Goal: Task Accomplishment & Management: Complete application form

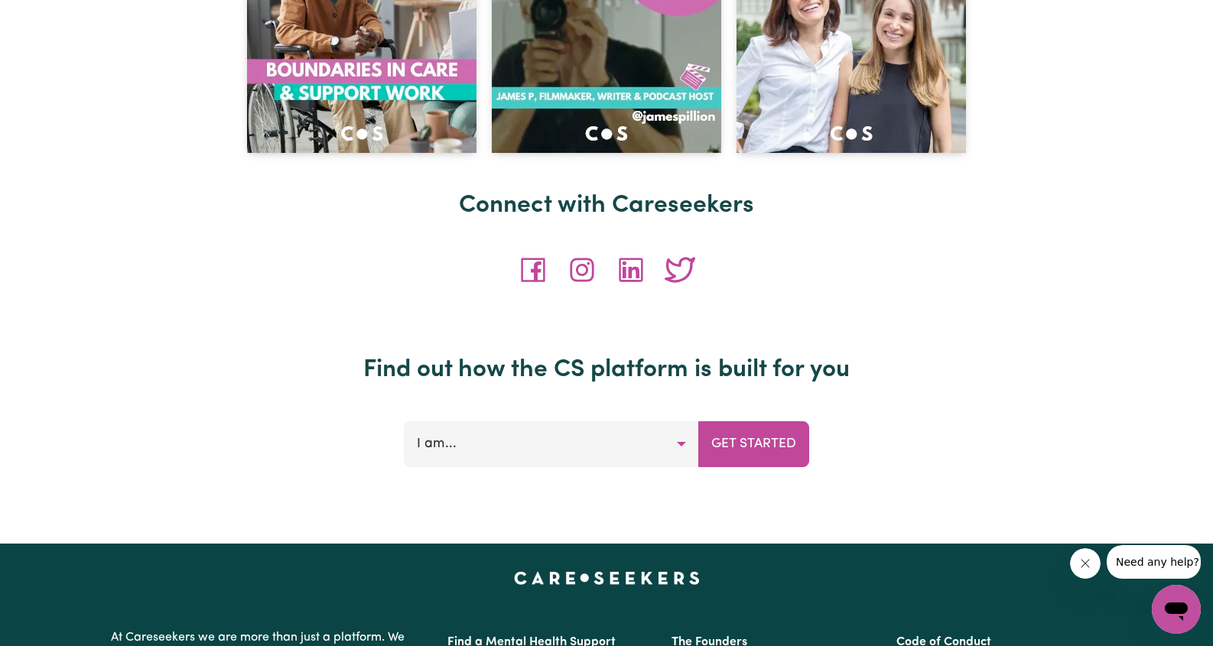
scroll to position [6208, 0]
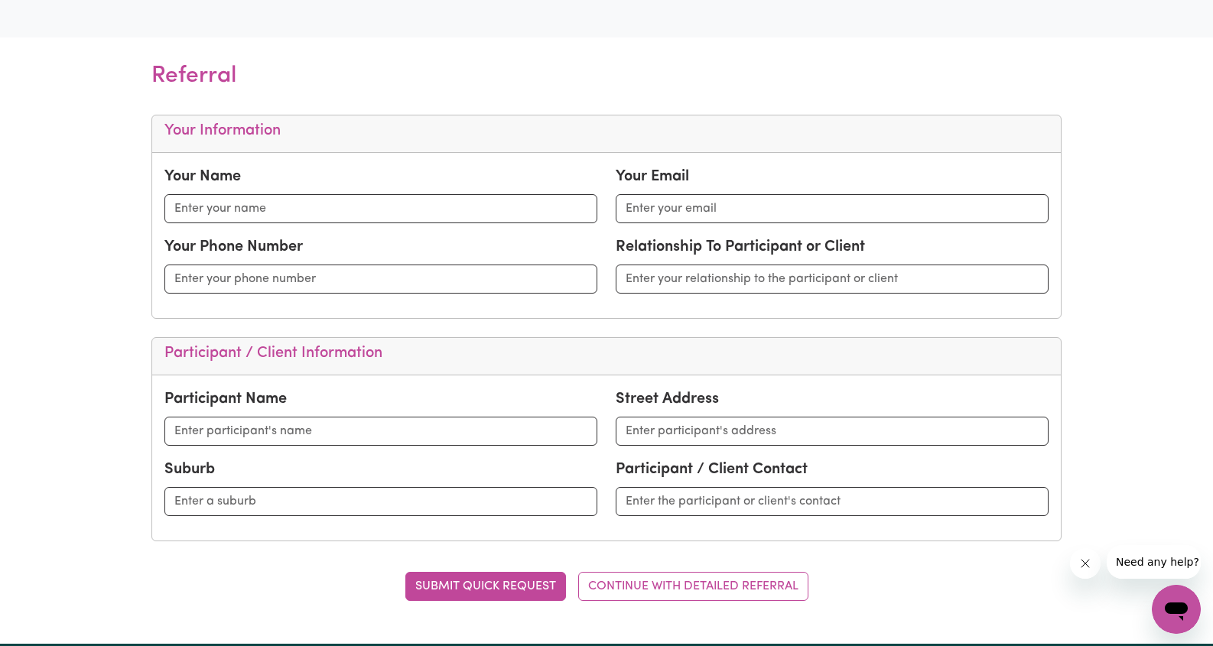
scroll to position [449, 0]
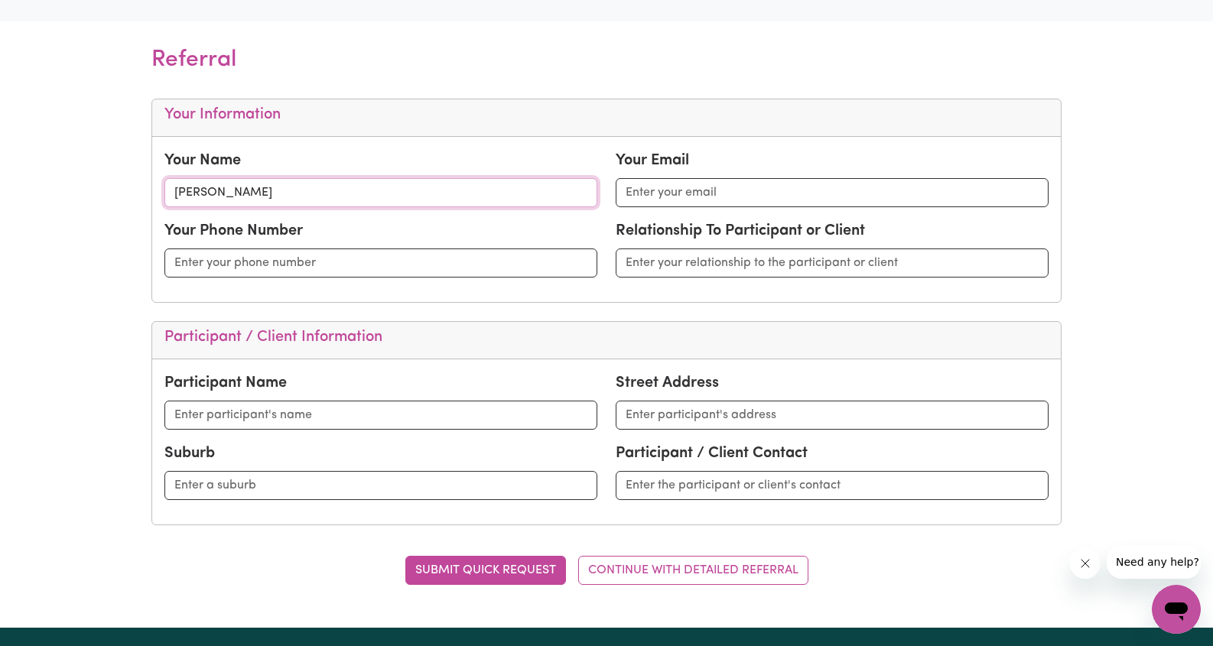
type input "Carla Crimmins"
type input "carla@strongerconnectionskeyworkers.com.au"
click at [752, 145] on div "Your Name Carla Crimmins Your Email carla@strongerconnectionskeyworkers.com.au …" at bounding box center [606, 219] width 909 height 165
type input "0416115856"
click at [712, 271] on input "text" at bounding box center [832, 263] width 433 height 29
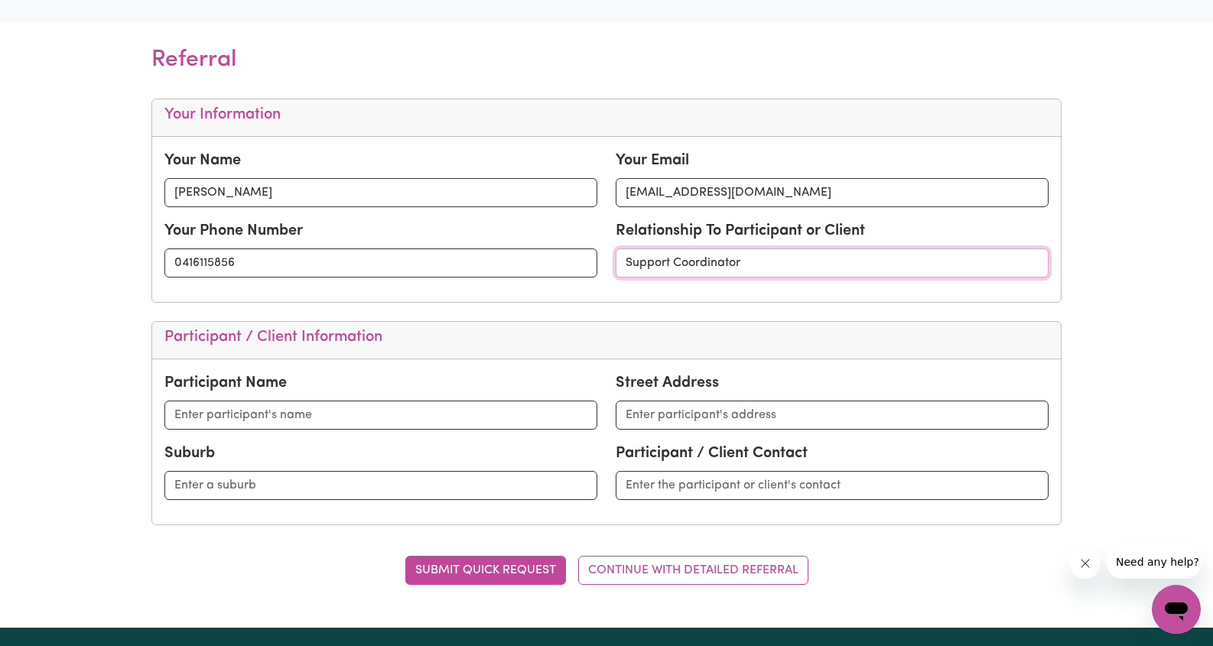
type input "Support Coordinator"
type input "Noah Majeed"
click at [642, 413] on input "167 Sidney Nolan" at bounding box center [832, 415] width 433 height 29
click at [759, 416] on input "162 Sidney Nolan" at bounding box center [832, 415] width 433 height 29
click at [441, 490] on input "text" at bounding box center [380, 485] width 433 height 29
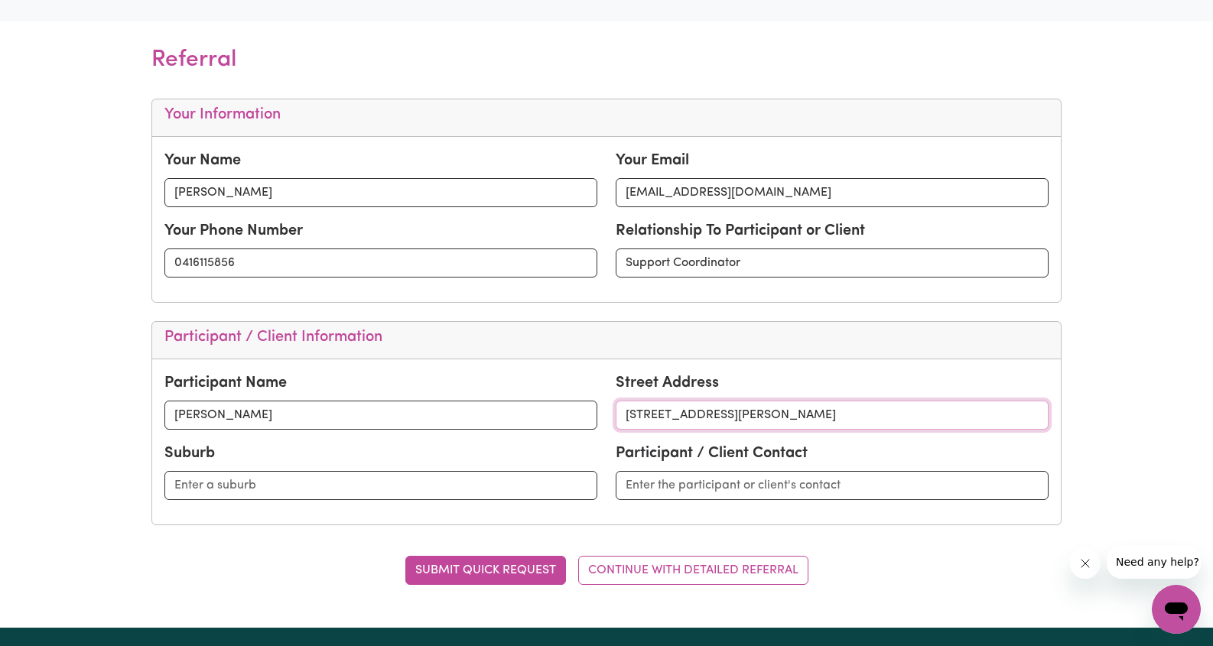
drag, startPoint x: 828, startPoint y: 414, endPoint x: 756, endPoint y: 412, distance: 72.7
click at [756, 412] on input "162 Sidney Nolan Drive Coombabah" at bounding box center [832, 415] width 433 height 29
type input "162 Sidney Nolan Drive"
click at [349, 489] on input "text" at bounding box center [380, 485] width 433 height 29
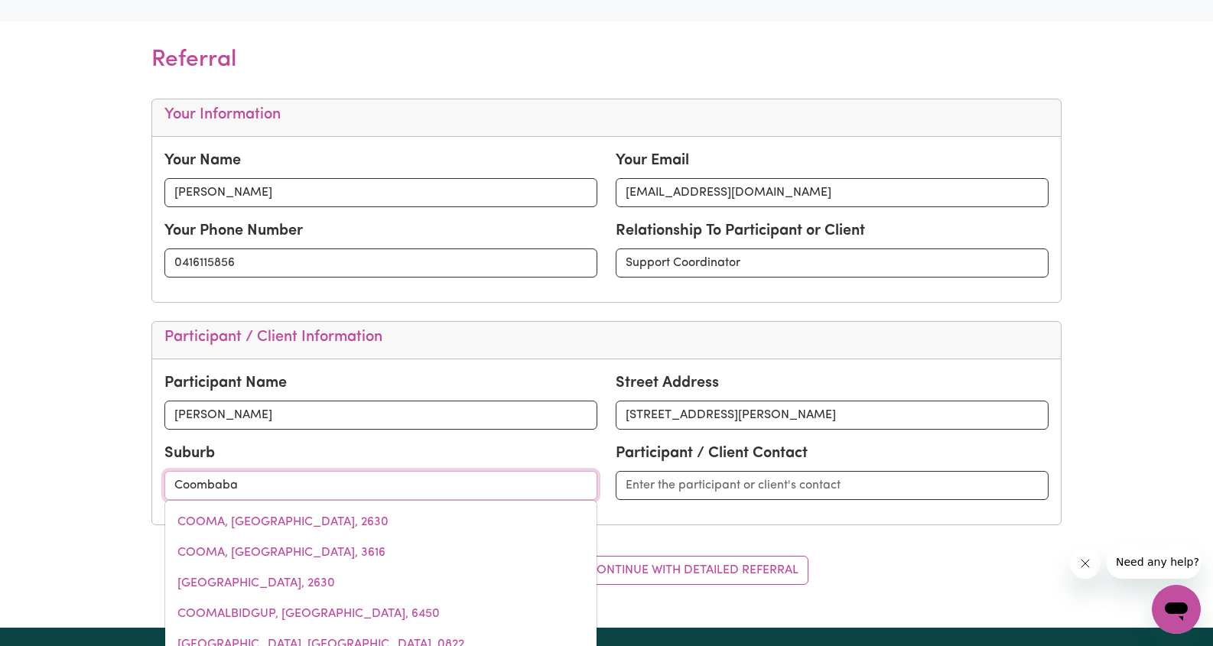
type input "Coombabah"
type input "Coombabah, Queensland, 4216"
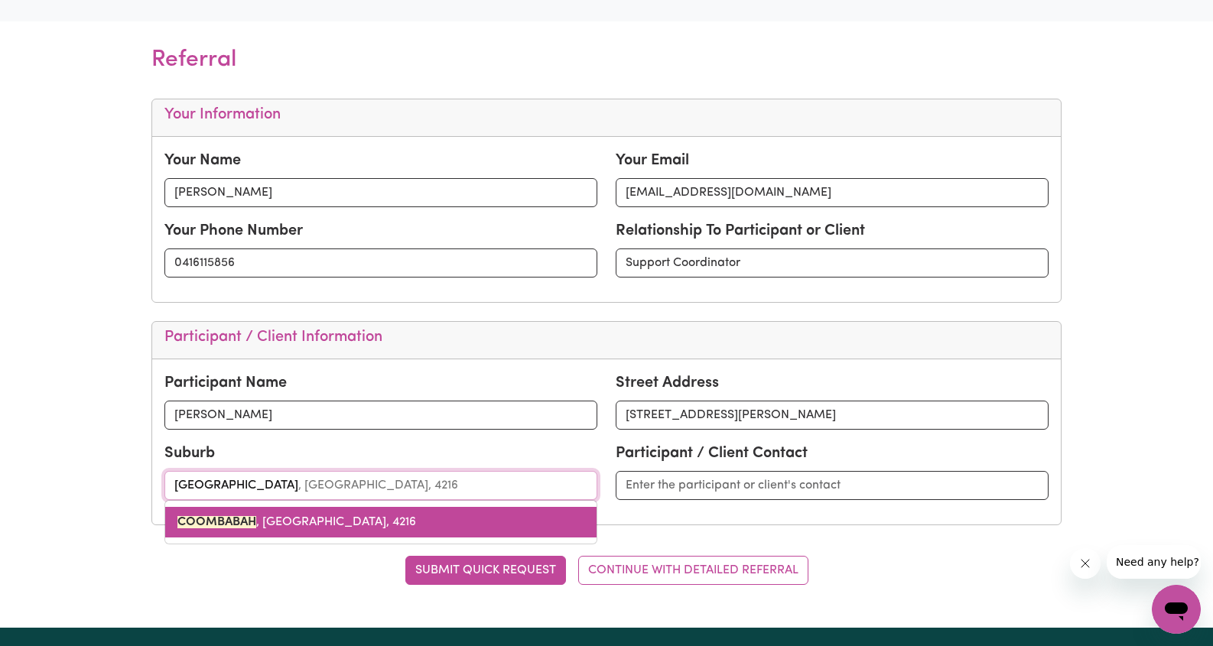
click at [369, 519] on link "COOMBABAH , Queensland, 4216" at bounding box center [380, 522] width 431 height 31
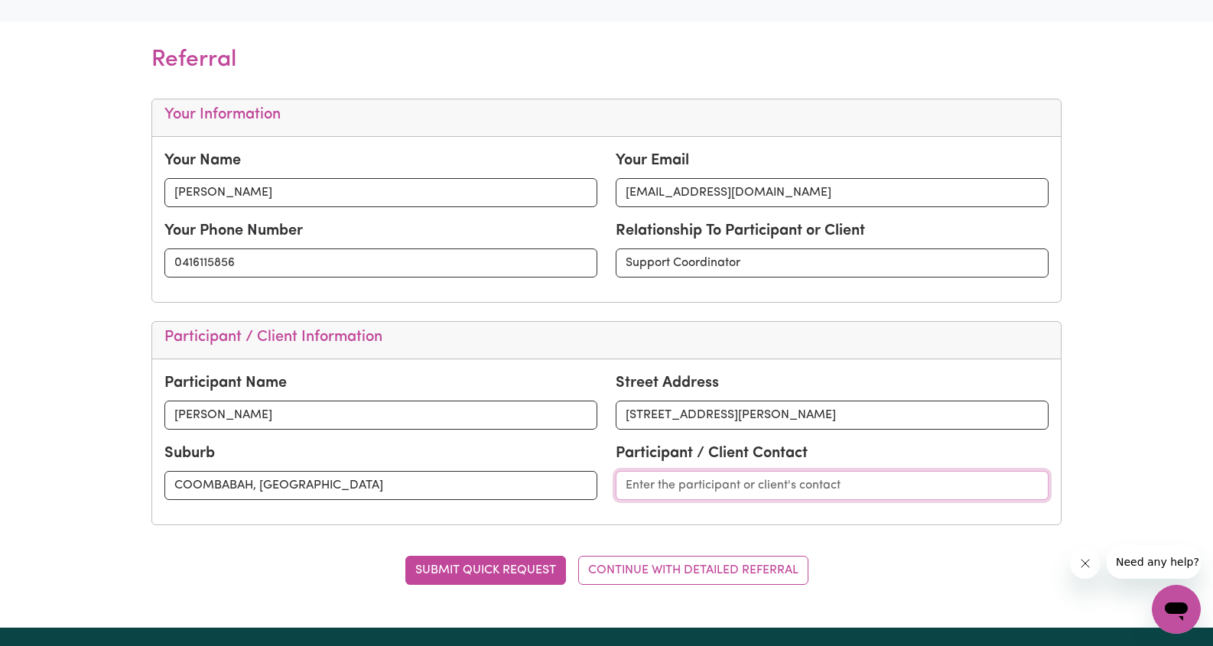
click at [701, 477] on input "text" at bounding box center [832, 485] width 433 height 29
type input "0401738129"
click at [885, 554] on div "SUBMIT QUICK REQUEST CONTINUE WITH DETAILED REFERRAL" at bounding box center [606, 586] width 910 height 84
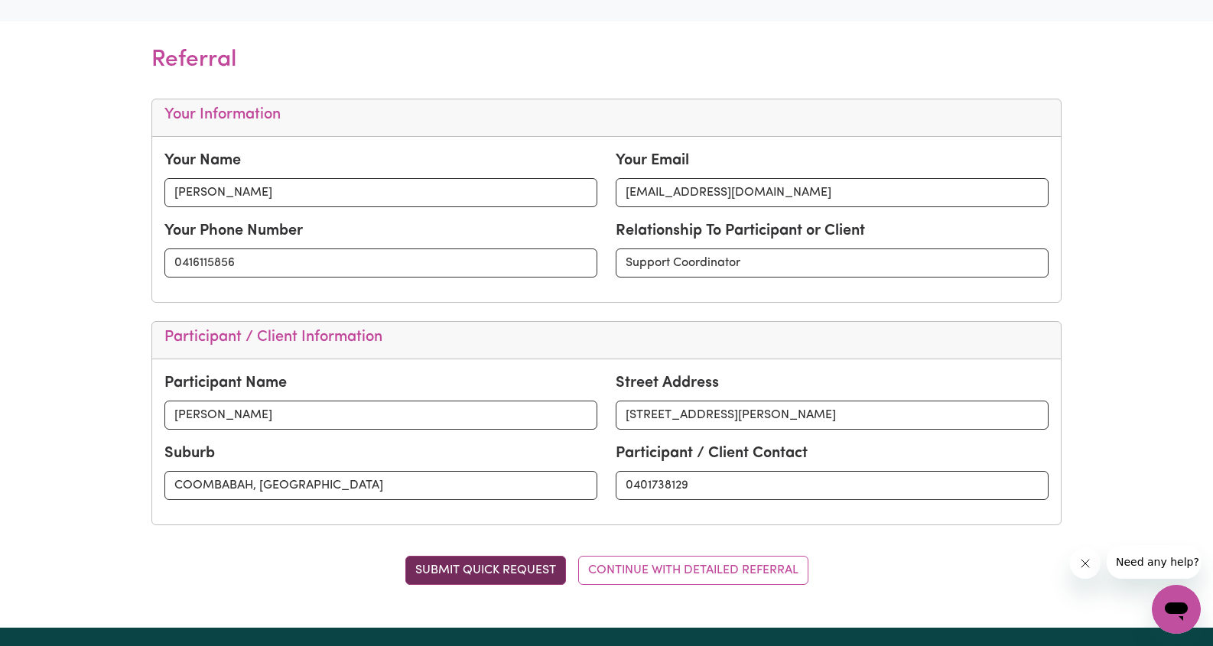
click at [493, 568] on button "SUBMIT QUICK REQUEST" at bounding box center [485, 570] width 161 height 29
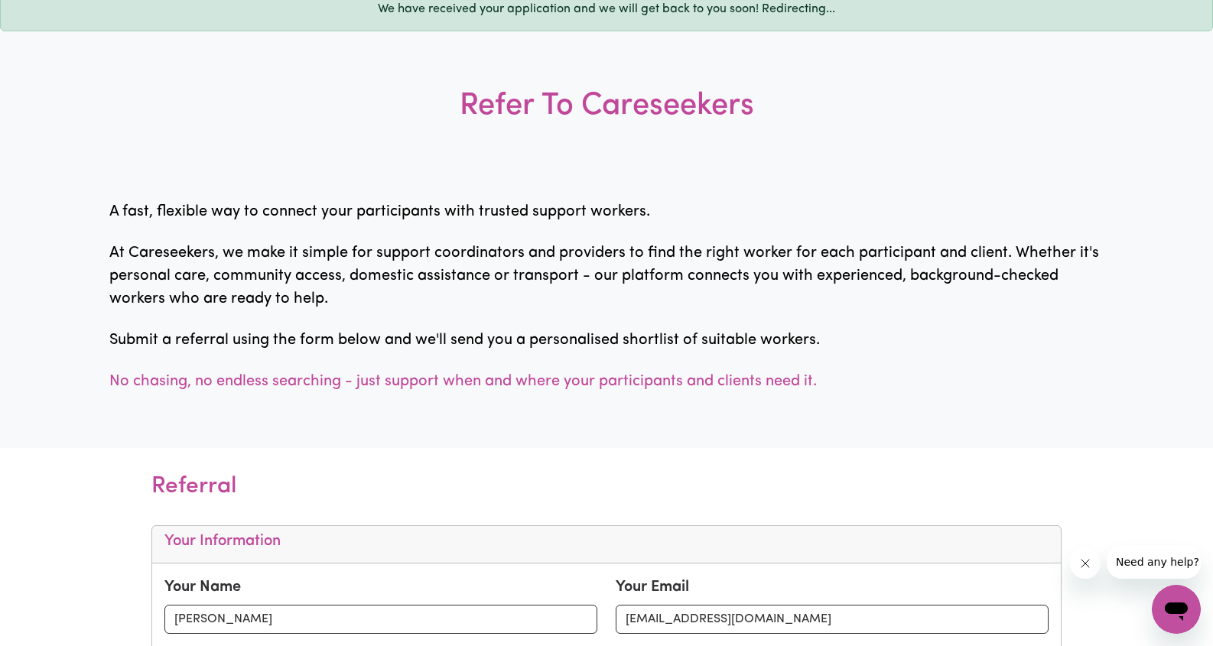
scroll to position [0, 0]
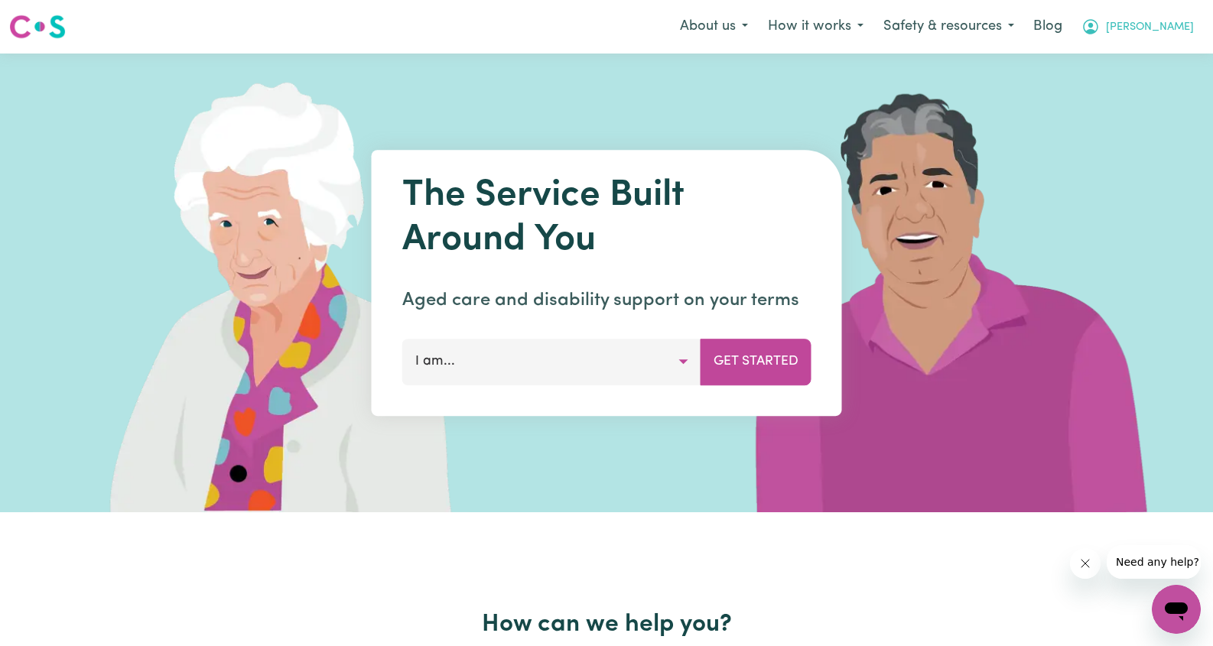
click at [1170, 21] on span "[PERSON_NAME]" at bounding box center [1150, 27] width 88 height 17
click at [1153, 45] on link "My SC Dashboard" at bounding box center [1142, 59] width 121 height 29
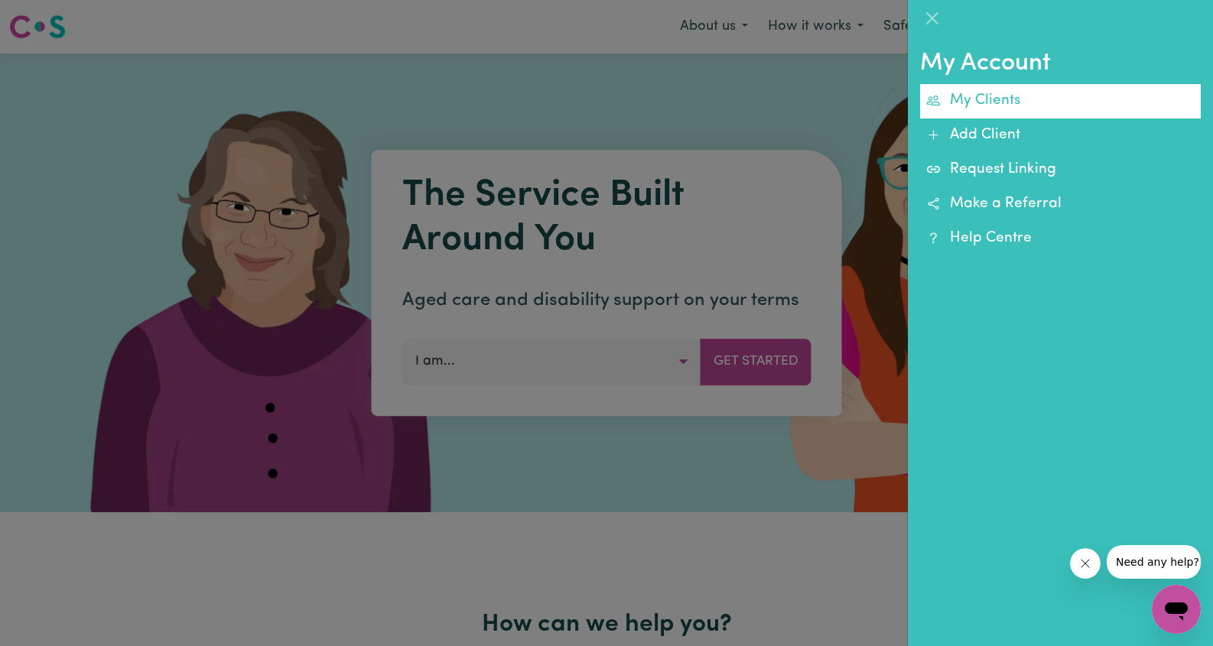
click at [1001, 96] on link "My Clients" at bounding box center [1060, 101] width 281 height 34
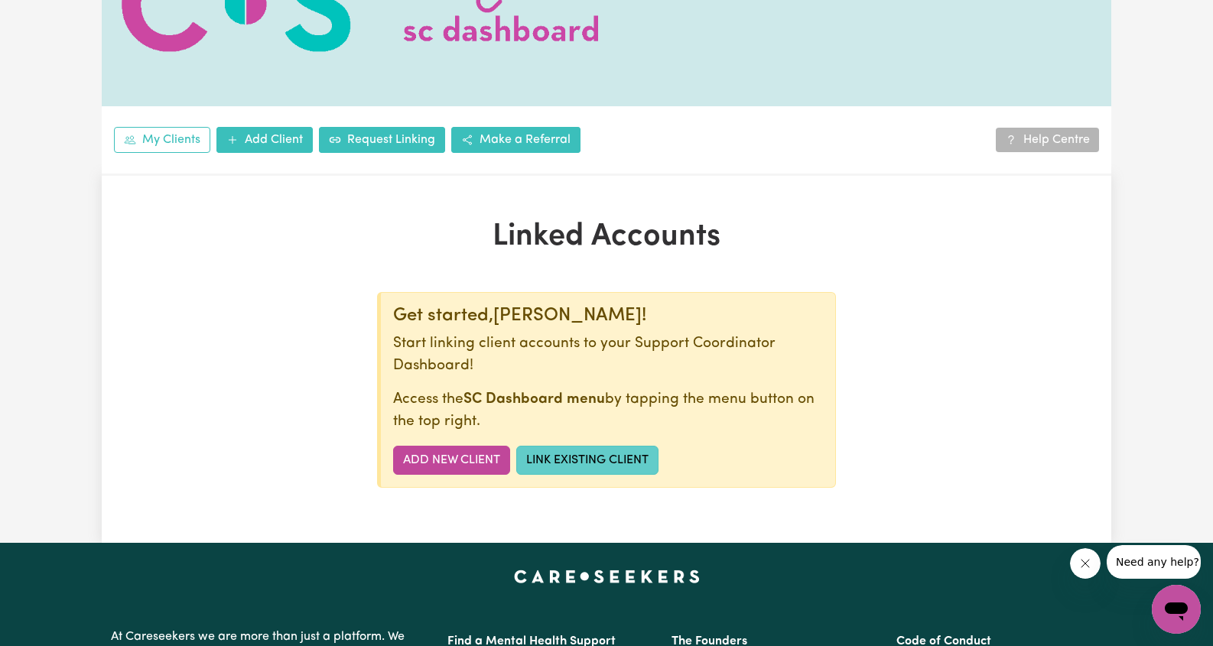
scroll to position [158, 0]
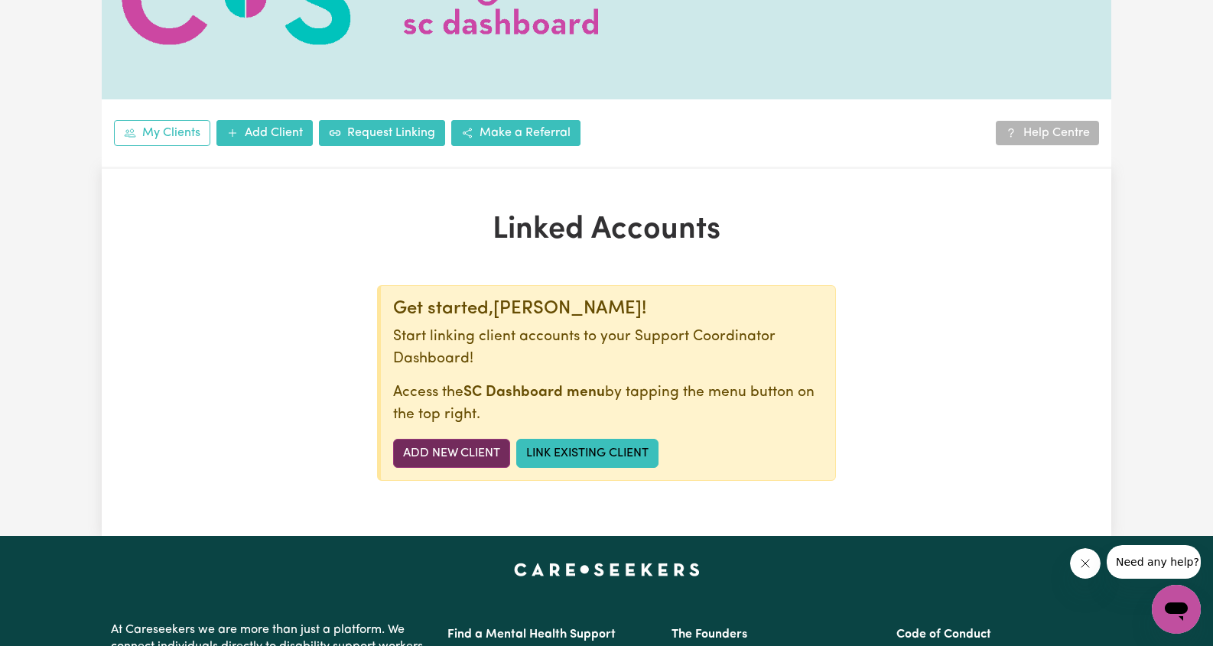
click at [449, 454] on link "Add New Client" at bounding box center [451, 453] width 117 height 29
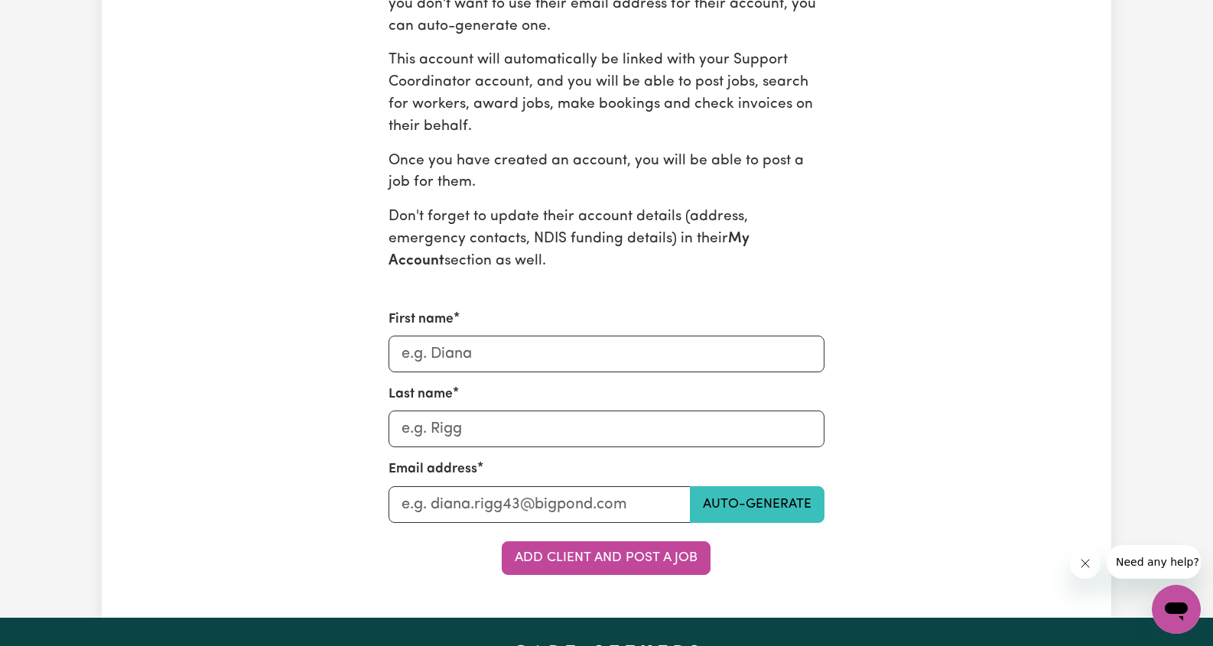
scroll to position [483, 0]
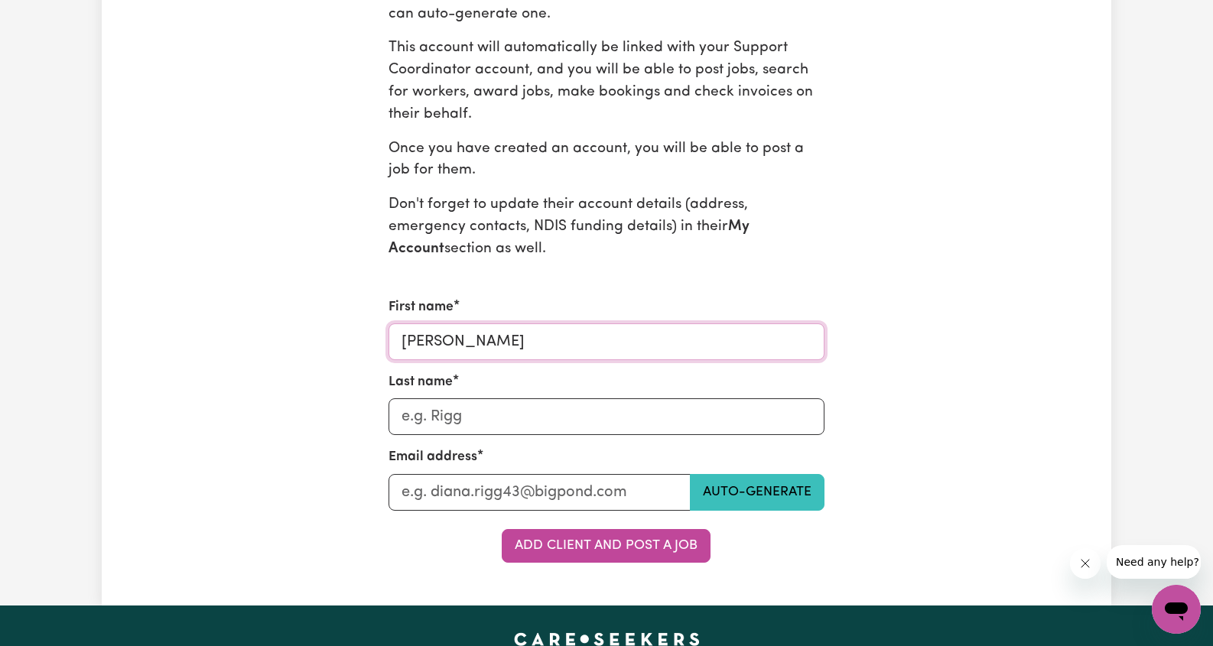
type input "Noah"
type input "Majeed"
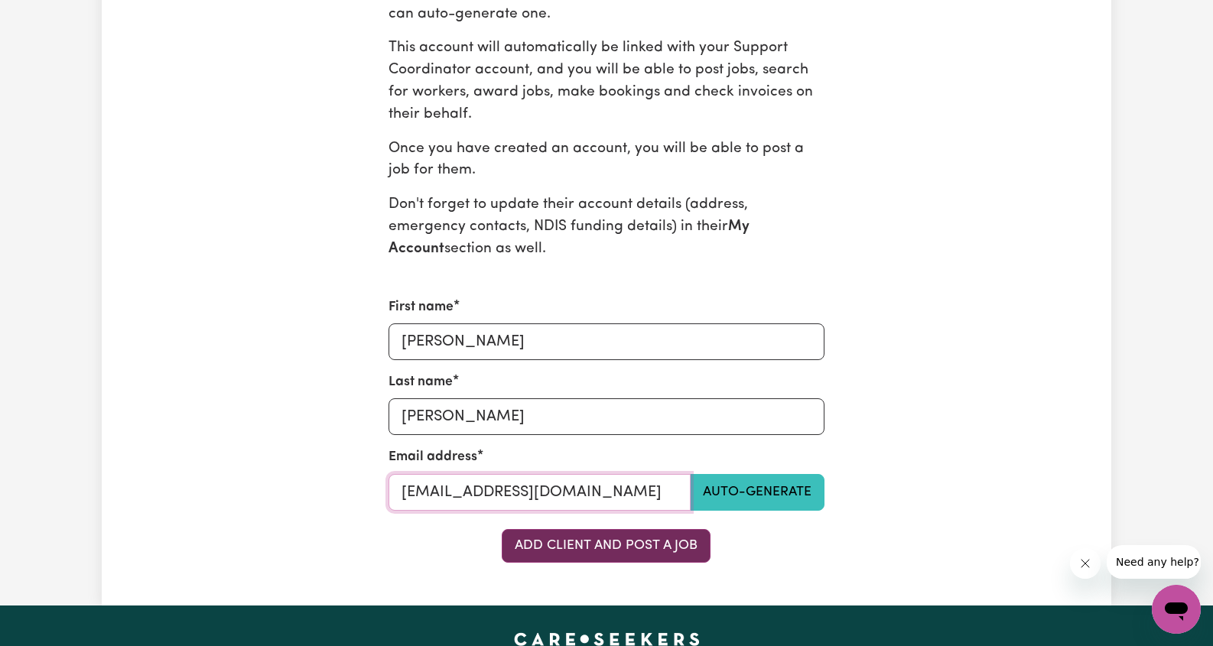
type input "kirby1992@live.com.au"
click at [570, 534] on button "Add Client and Post a Job" at bounding box center [606, 546] width 209 height 34
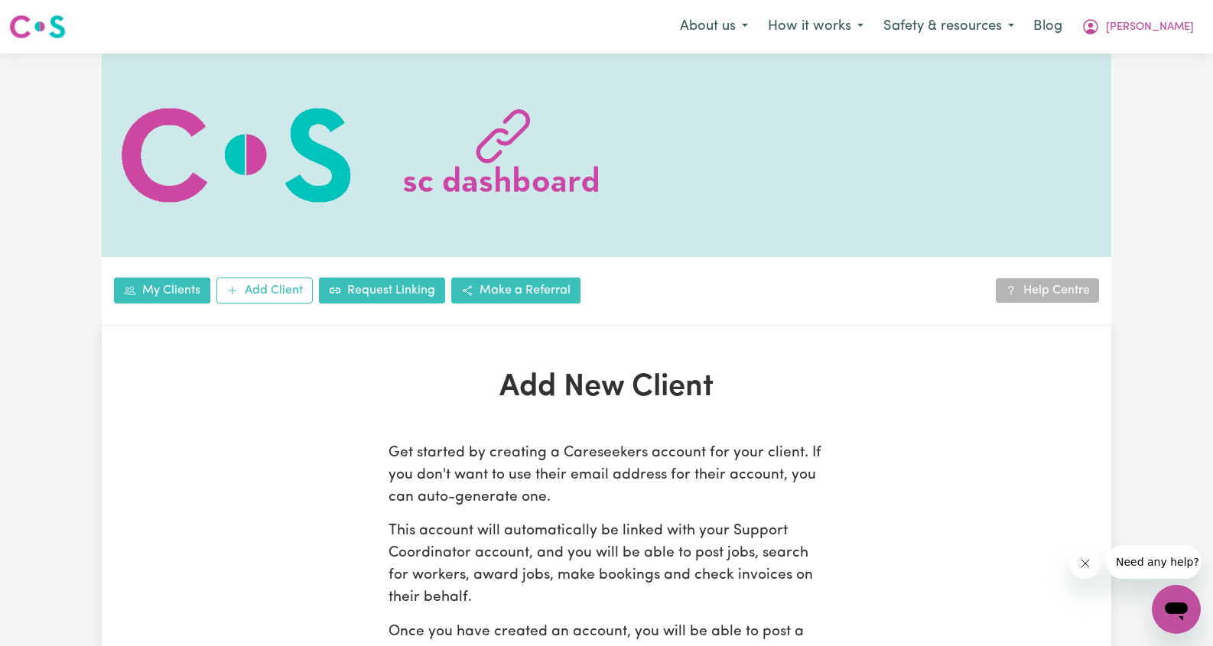
scroll to position [0, 0]
click at [412, 281] on link "Request Linking" at bounding box center [382, 291] width 126 height 26
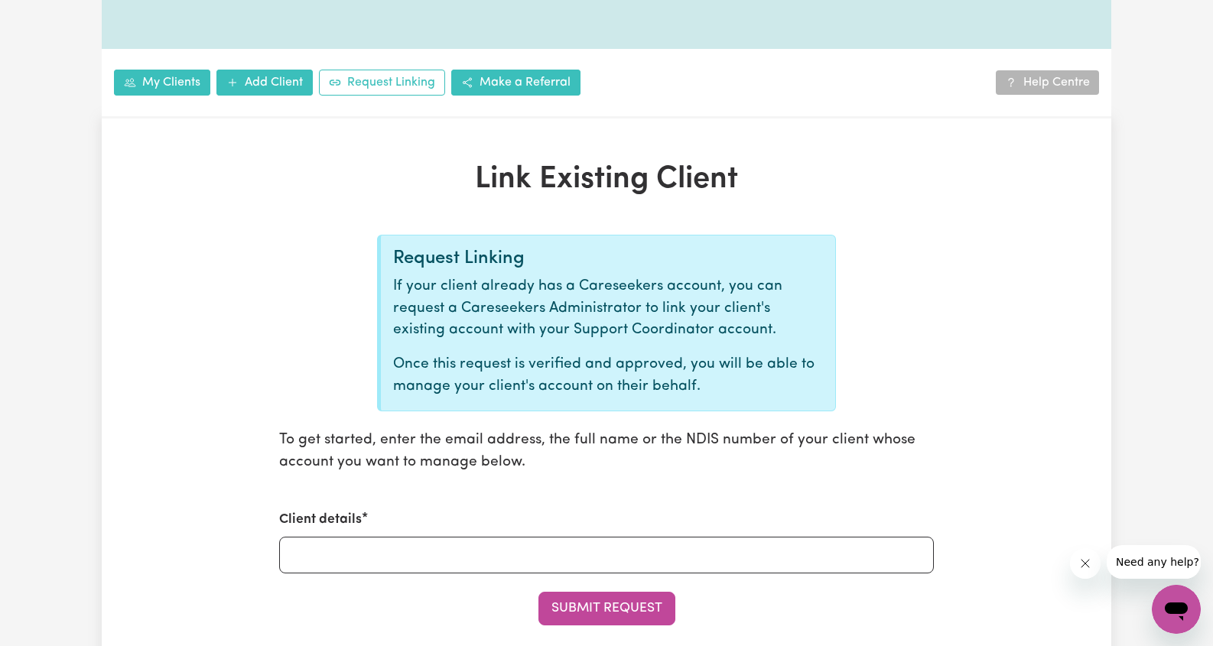
scroll to position [464, 0]
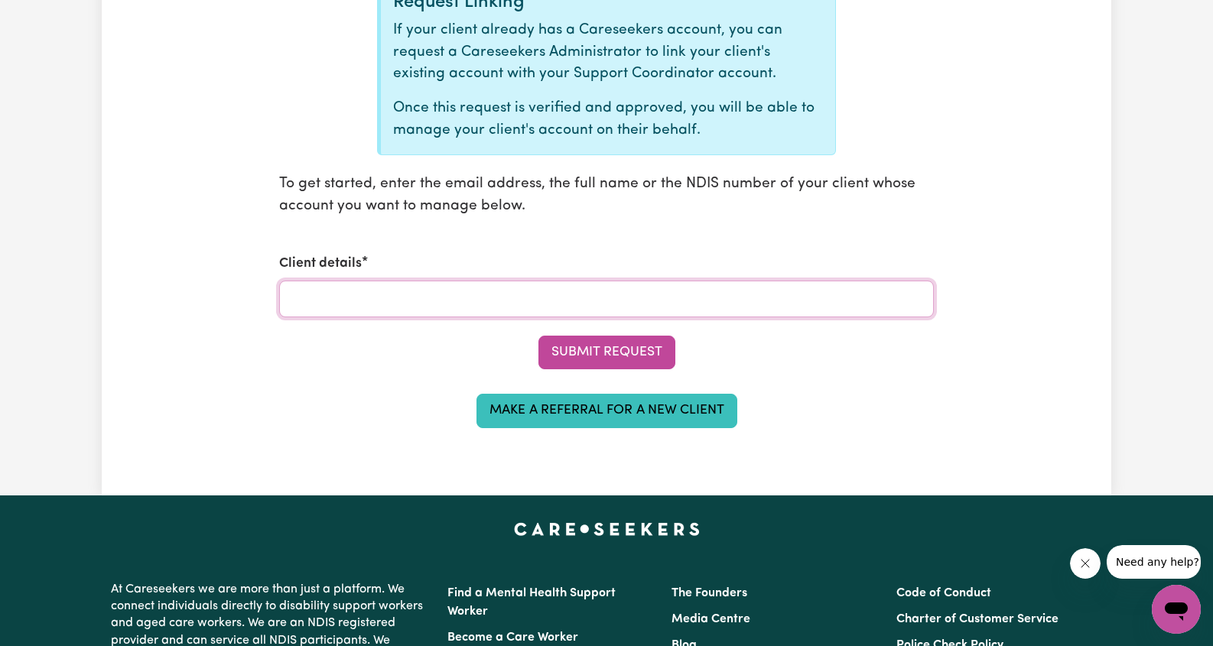
click at [347, 287] on input "Client details" at bounding box center [606, 299] width 655 height 37
type input "Noah Majeed"
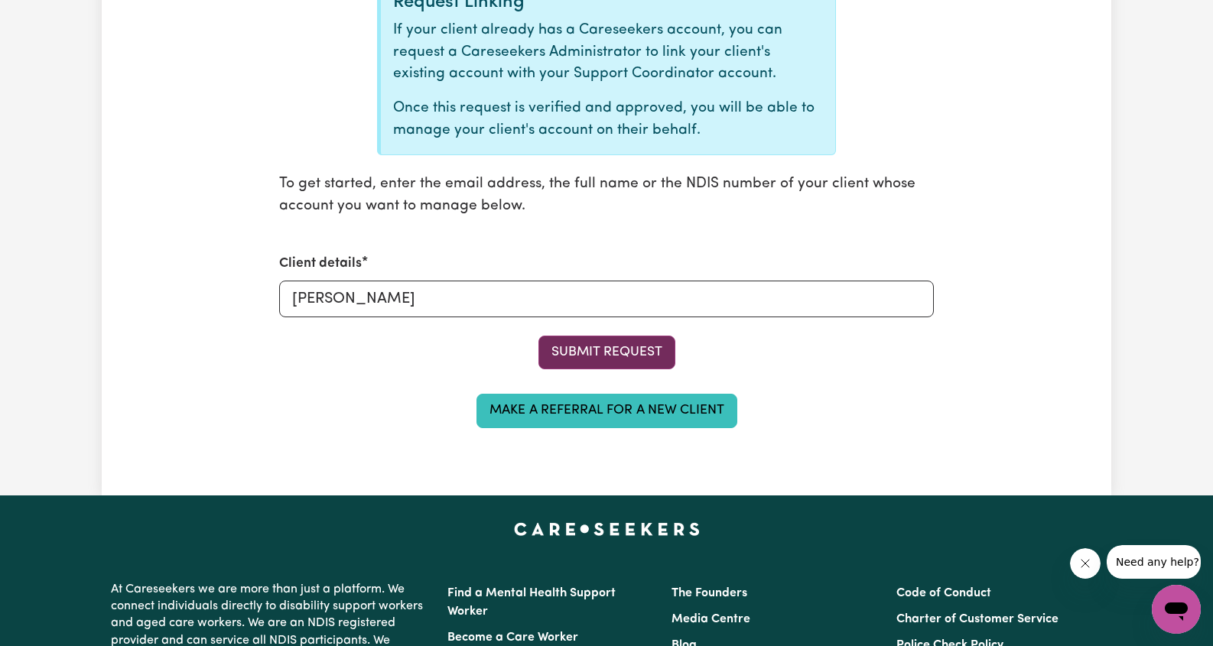
click at [567, 345] on button "Submit Request" at bounding box center [607, 353] width 137 height 34
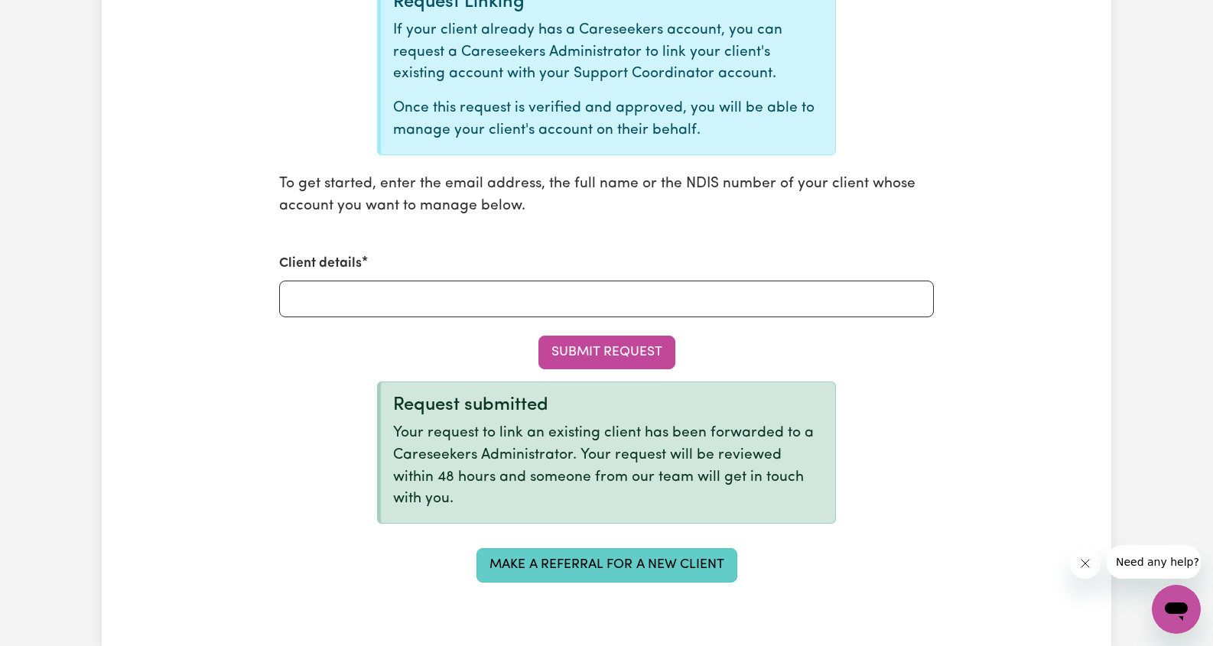
click at [633, 548] on link "Make a referral for a new client" at bounding box center [607, 565] width 261 height 34
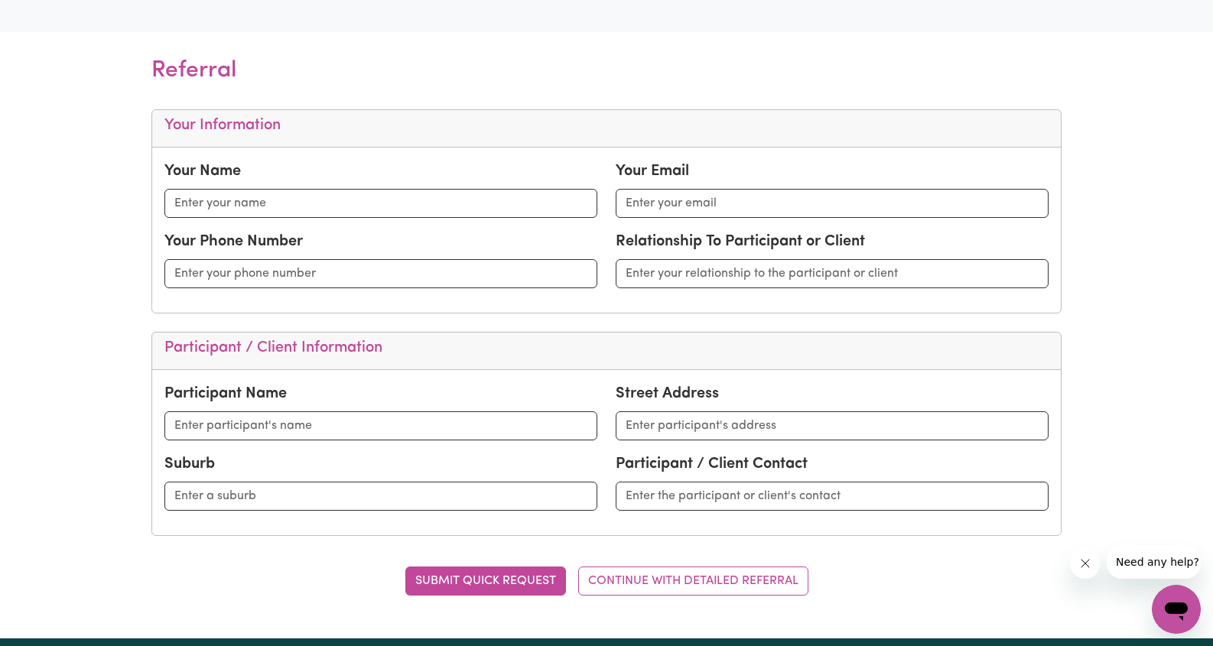
scroll to position [443, 0]
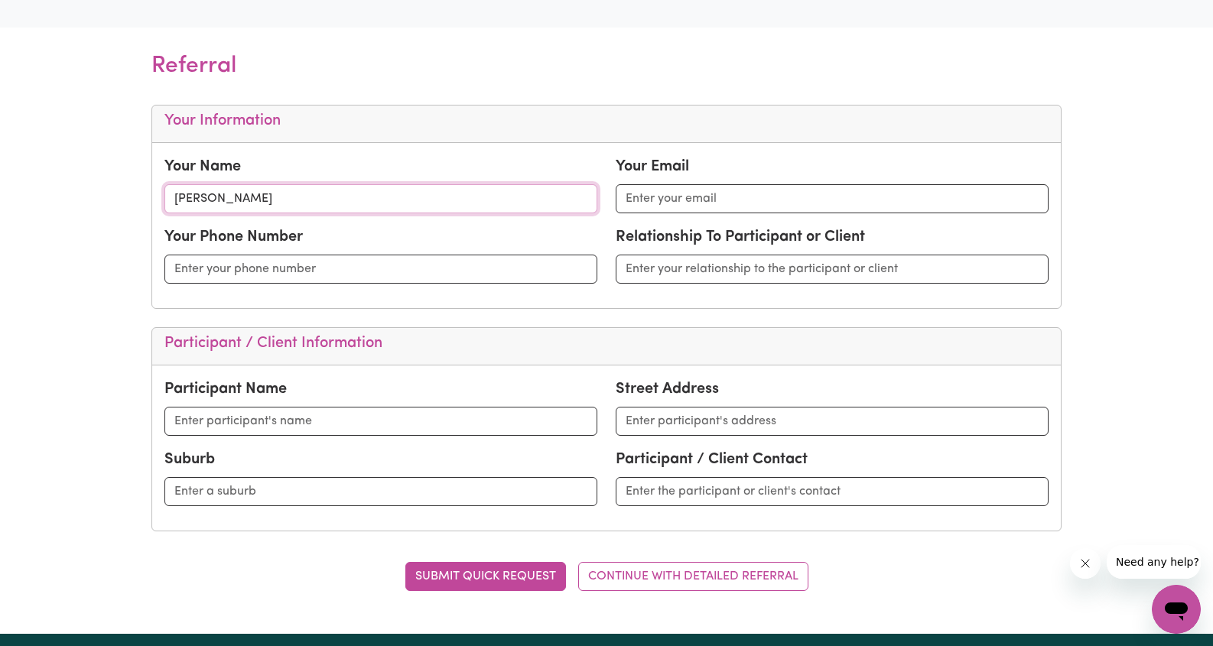
type input "Carla Crimmins"
type input "0416115856"
click at [664, 200] on input "email" at bounding box center [832, 198] width 433 height 29
type input "carla@strongerconnectionskeyworkers.com.au"
click at [743, 158] on div "Your Email carla@strongerconnectionskeyworkers.com.au" at bounding box center [832, 184] width 433 height 58
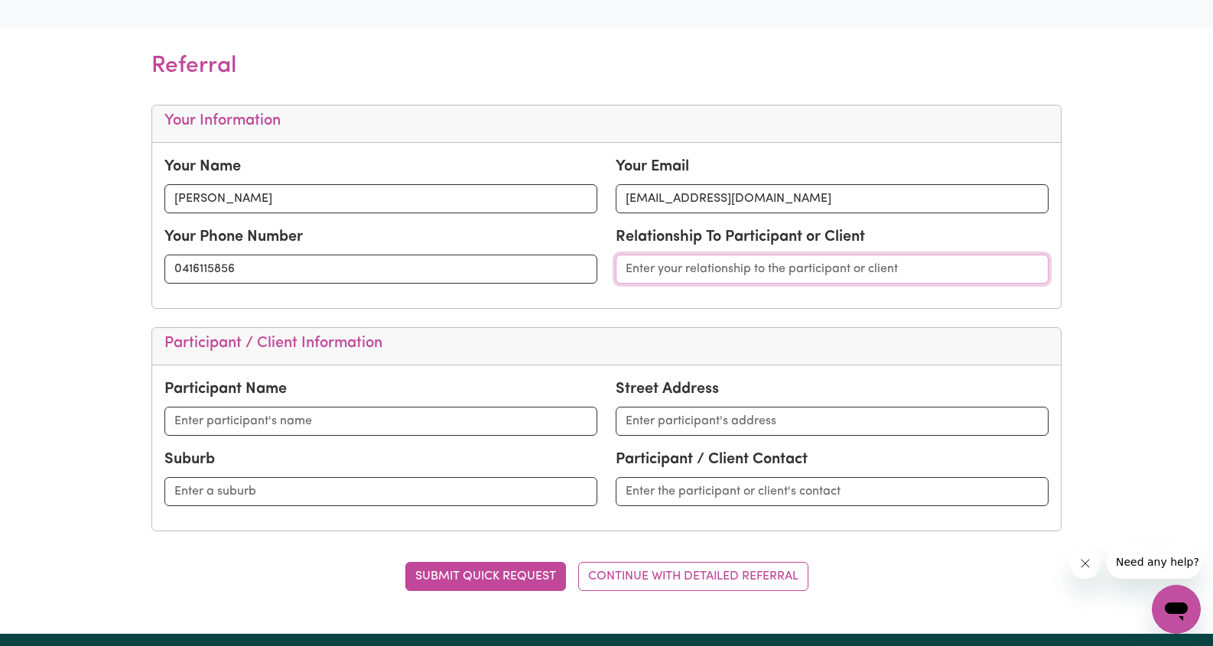
click at [689, 267] on input "text" at bounding box center [832, 269] width 433 height 29
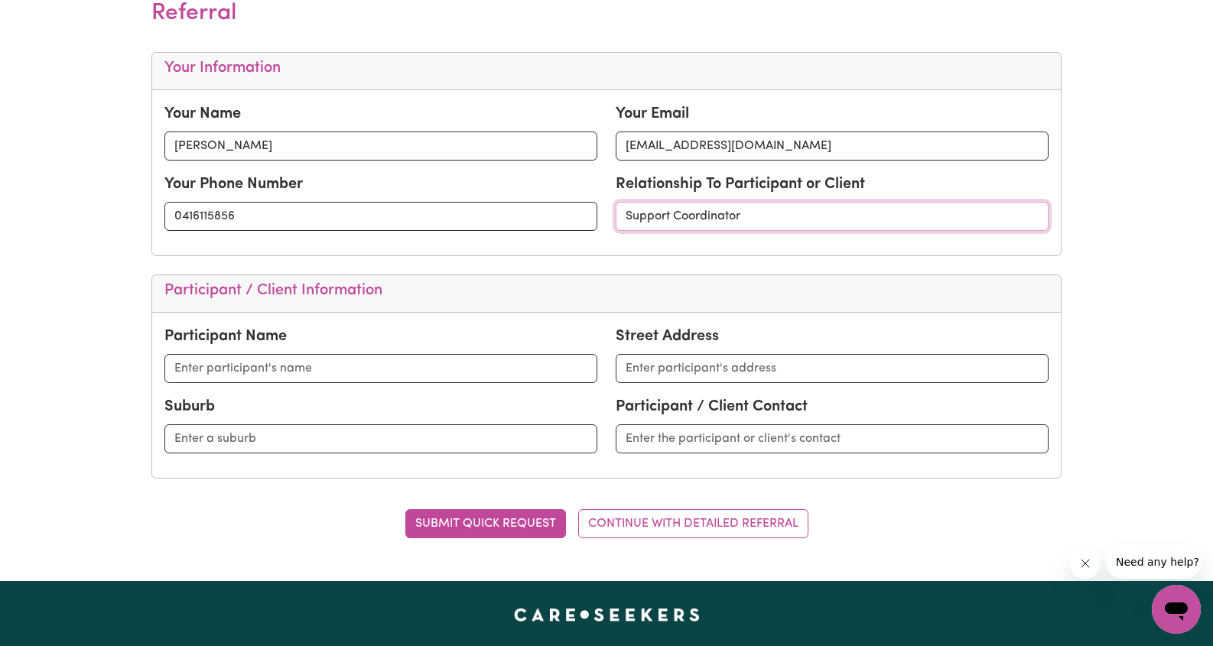
scroll to position [501, 0]
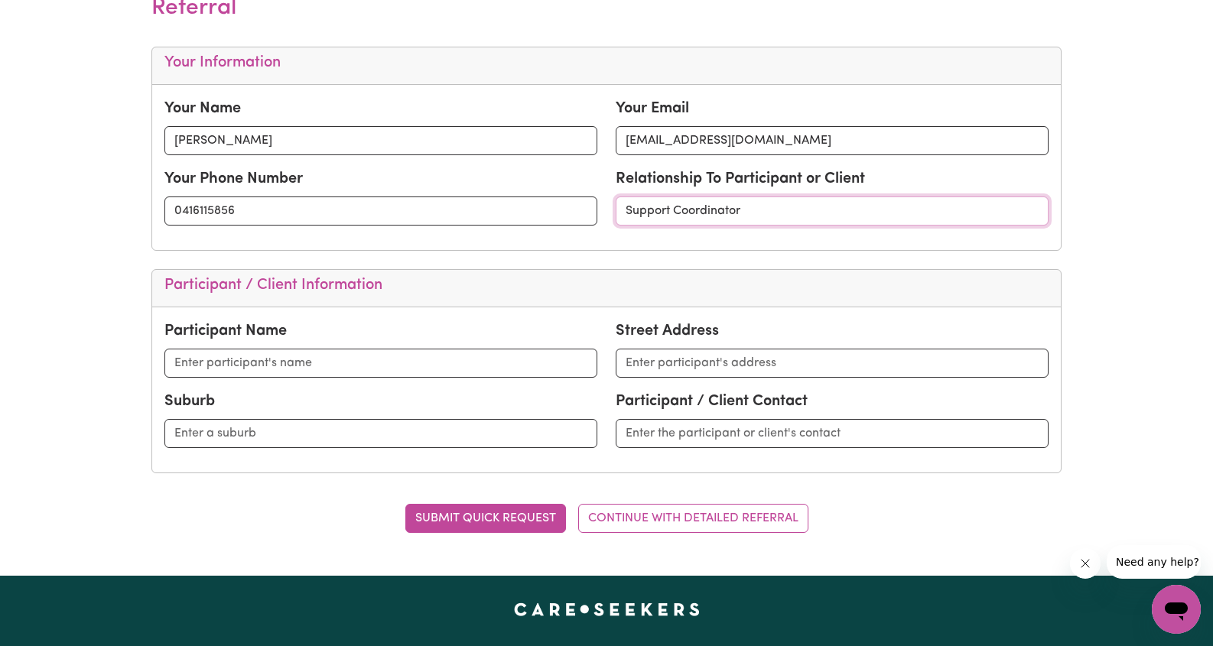
type input "Support Coordinator"
type input "Adam Majeed"
type input "162 Sidney Nolan Dve"
click at [353, 428] on input "text" at bounding box center [380, 433] width 433 height 29
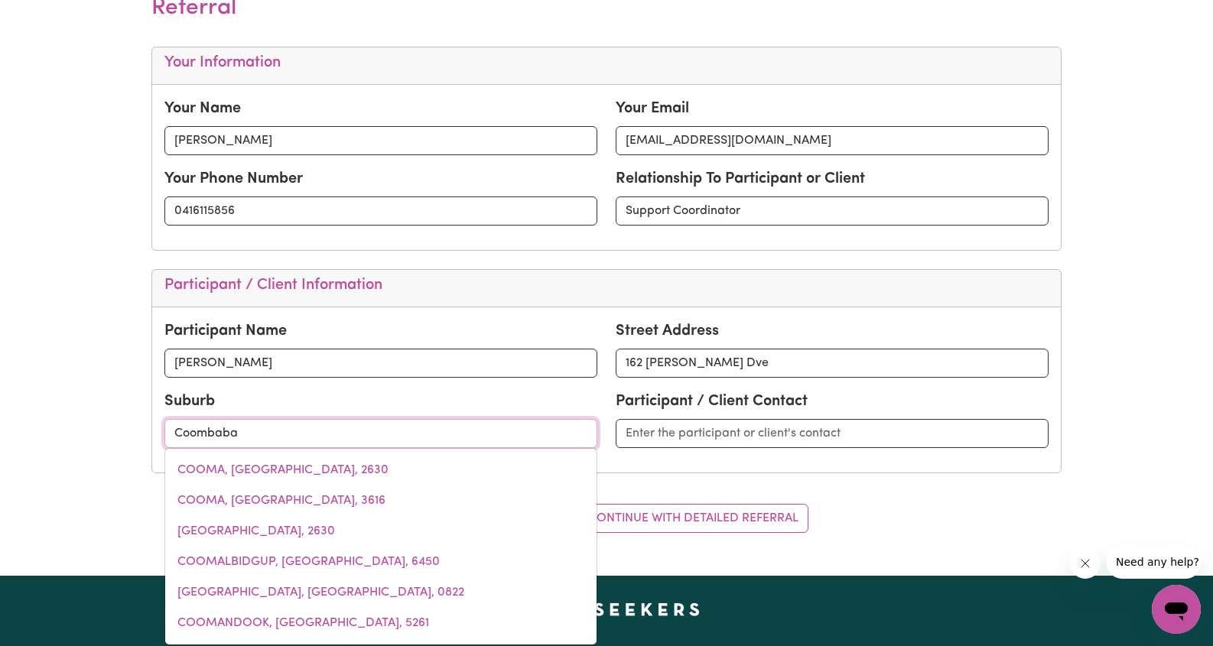
type input "Coombabah"
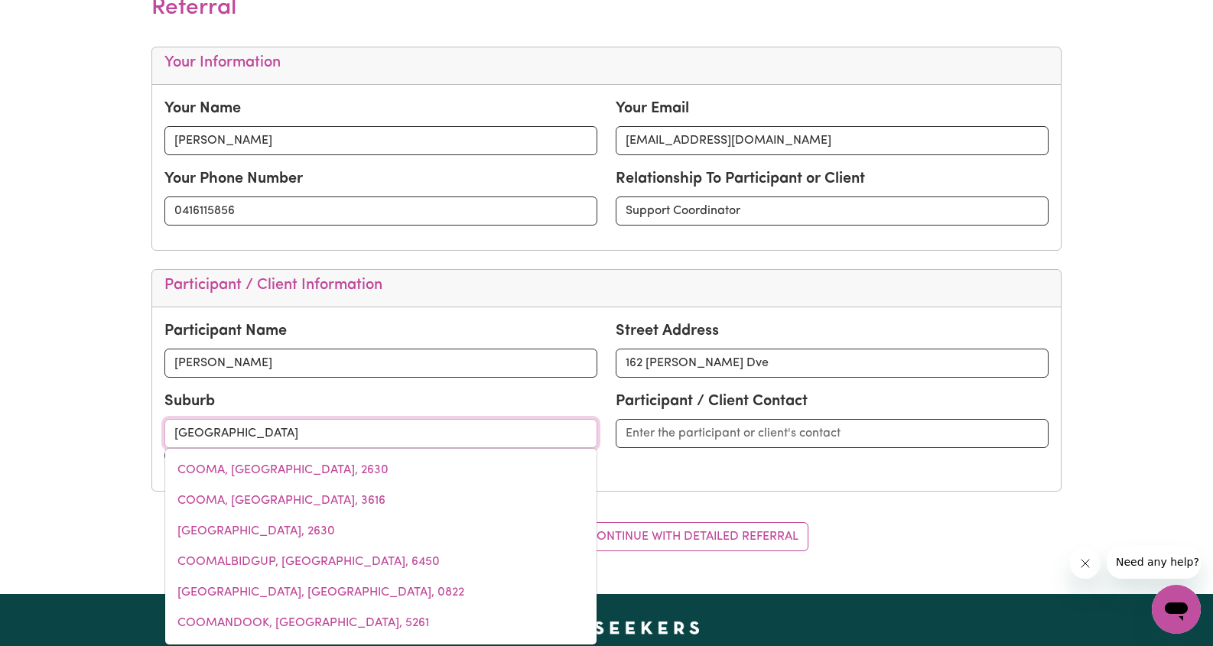
type input "Coombabah, Queensland, 4216"
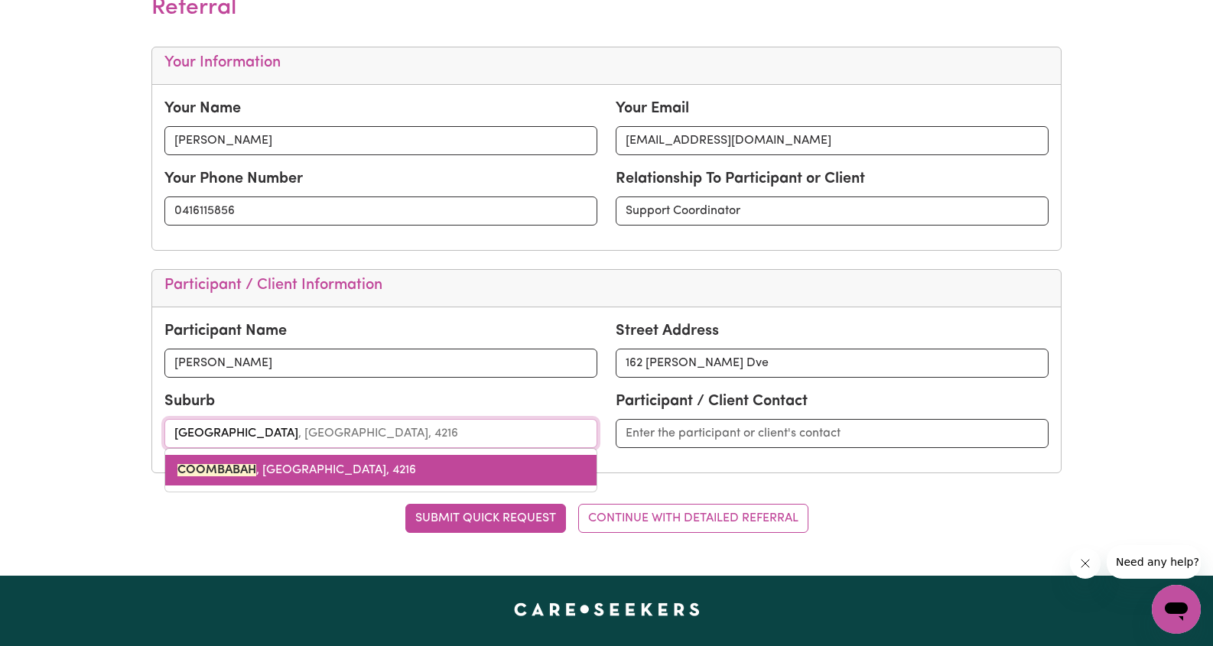
click at [335, 471] on span "COOMBABAH , Queensland, 4216" at bounding box center [296, 470] width 239 height 12
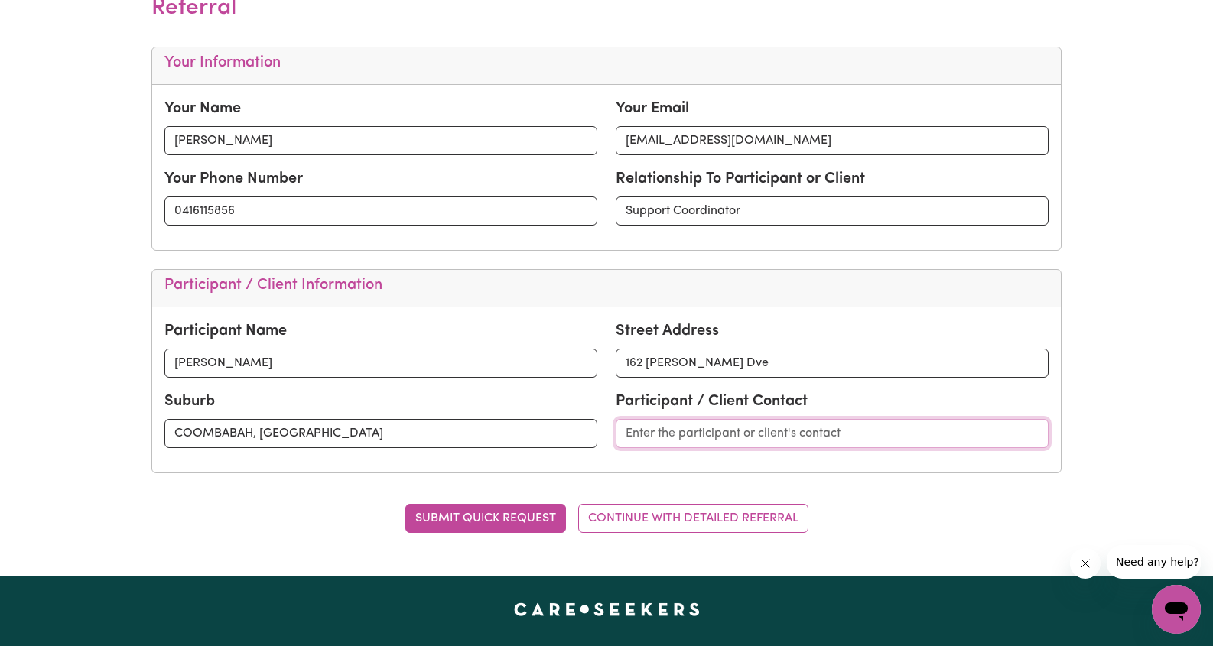
click at [698, 434] on input "text" at bounding box center [832, 433] width 433 height 29
type input "Tammy Majeed 0401738129"
click at [496, 519] on button "SUBMIT QUICK REQUEST" at bounding box center [485, 518] width 161 height 29
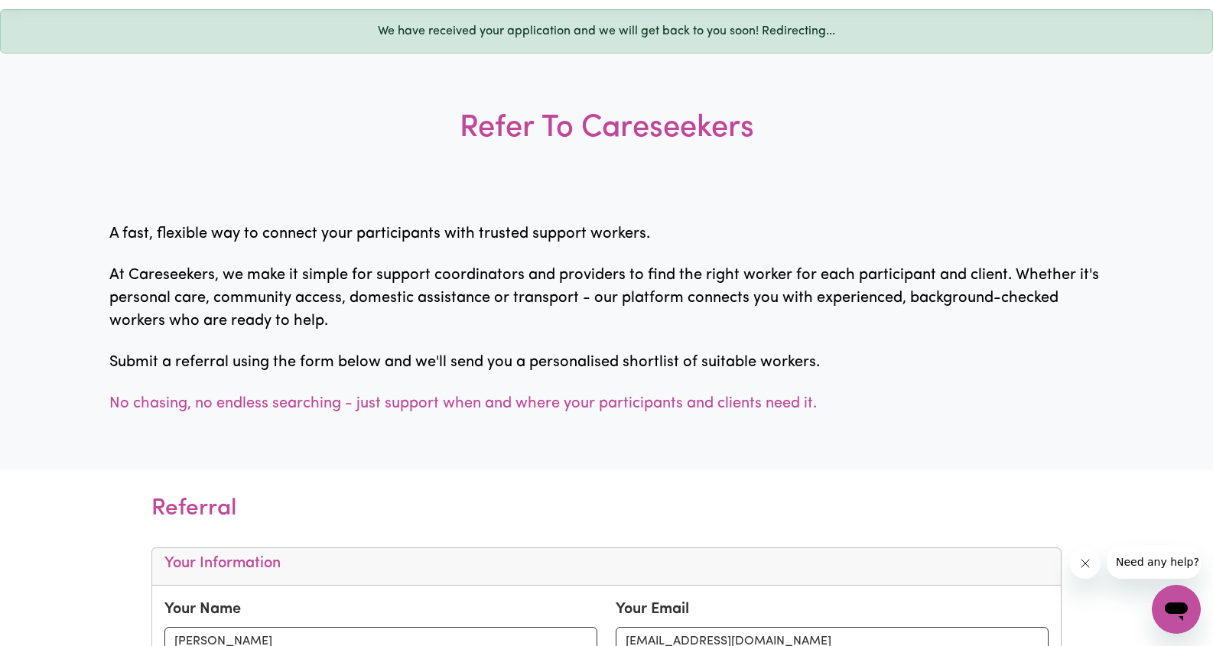
scroll to position [0, 0]
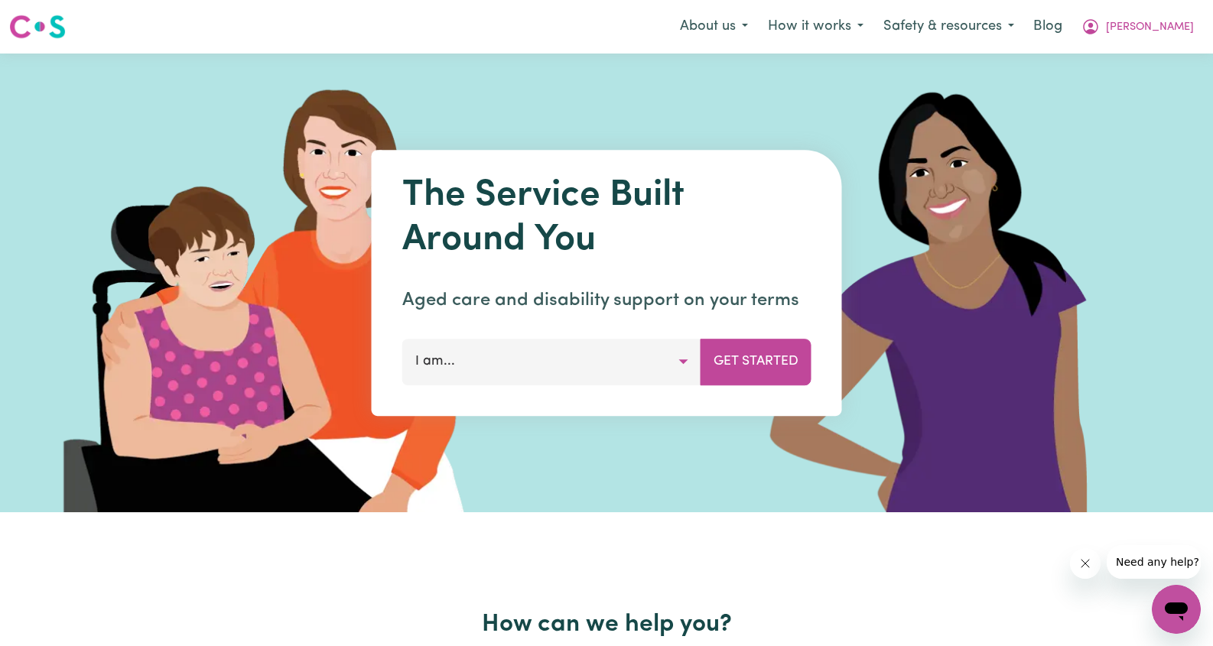
click at [519, 78] on div at bounding box center [606, 283] width 1147 height 459
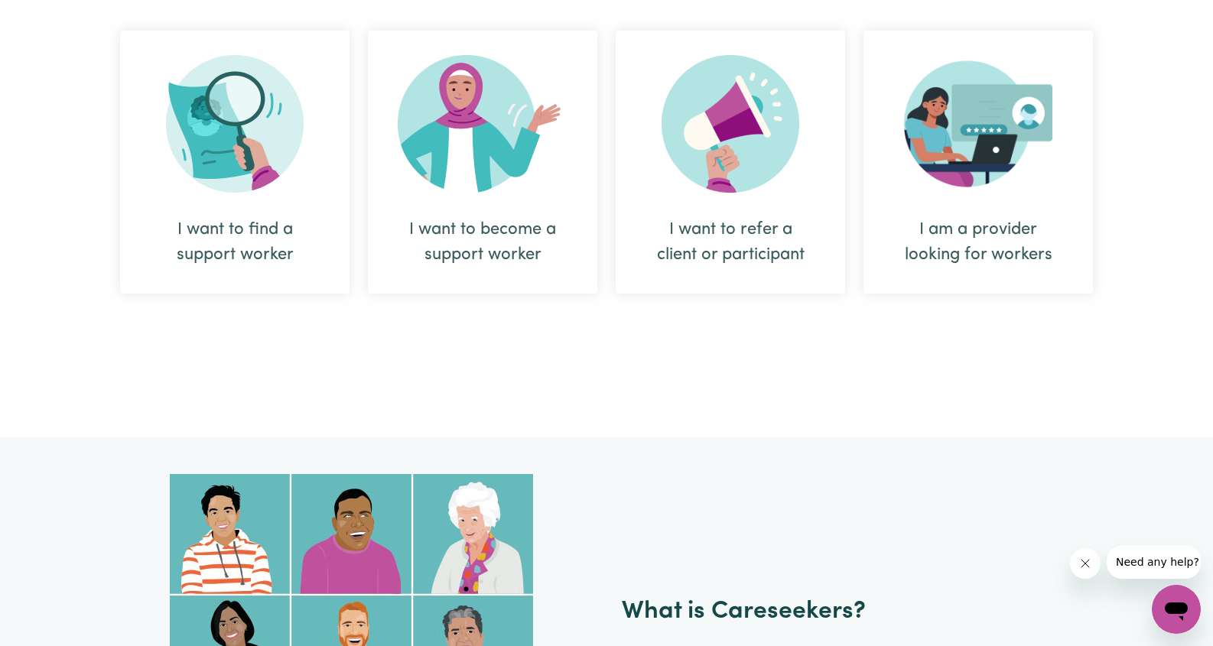
scroll to position [527, 0]
